Goal: Task Accomplishment & Management: Manage account settings

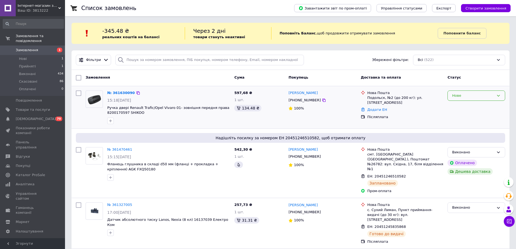
click at [485, 95] on div "Нове" at bounding box center [473, 96] width 42 height 6
click at [470, 108] on li "Прийнято" at bounding box center [476, 107] width 57 height 10
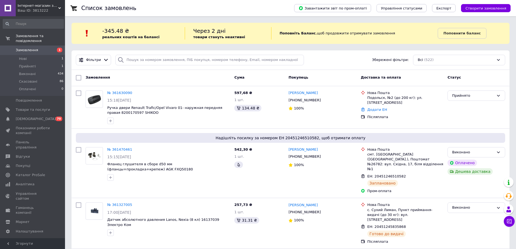
click at [21, 248] on div "Prom мікс 6 000" at bounding box center [33, 250] width 34 height 5
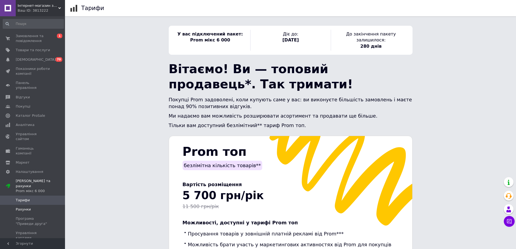
click at [29, 207] on span "Рахунки" at bounding box center [33, 209] width 34 height 5
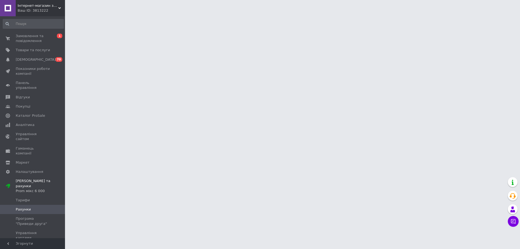
click at [29, 207] on span "Рахунки" at bounding box center [33, 209] width 34 height 5
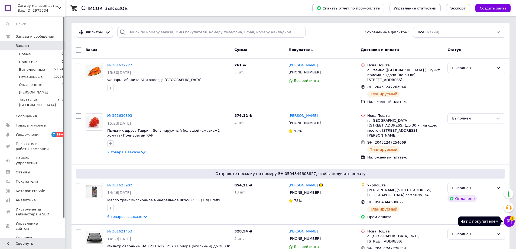
click at [511, 218] on span "1" at bounding box center [512, 218] width 5 height 5
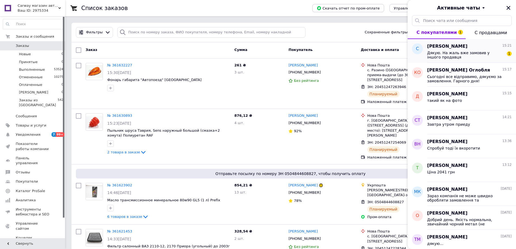
click at [461, 50] on div "Дякую. На жаль вже замовив у іншого продавця 1" at bounding box center [469, 55] width 85 height 10
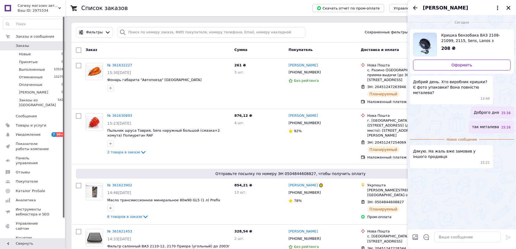
click at [512, 7] on button "Закрыть" at bounding box center [509, 8] width 7 height 7
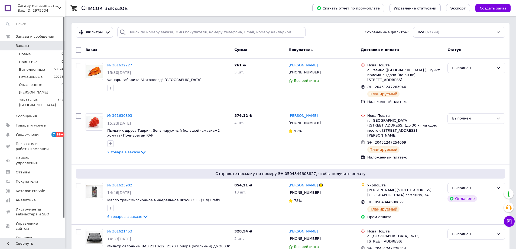
click at [30, 44] on span "Заказы" at bounding box center [33, 45] width 34 height 5
click at [33, 45] on span "Заказы" at bounding box center [33, 45] width 34 height 5
click at [172, 45] on div "Заказ" at bounding box center [157, 50] width 149 height 10
click at [42, 48] on span "Заказы" at bounding box center [33, 45] width 34 height 5
click at [162, 49] on div "Заказ" at bounding box center [157, 50] width 149 height 10
